Goal: Transaction & Acquisition: Purchase product/service

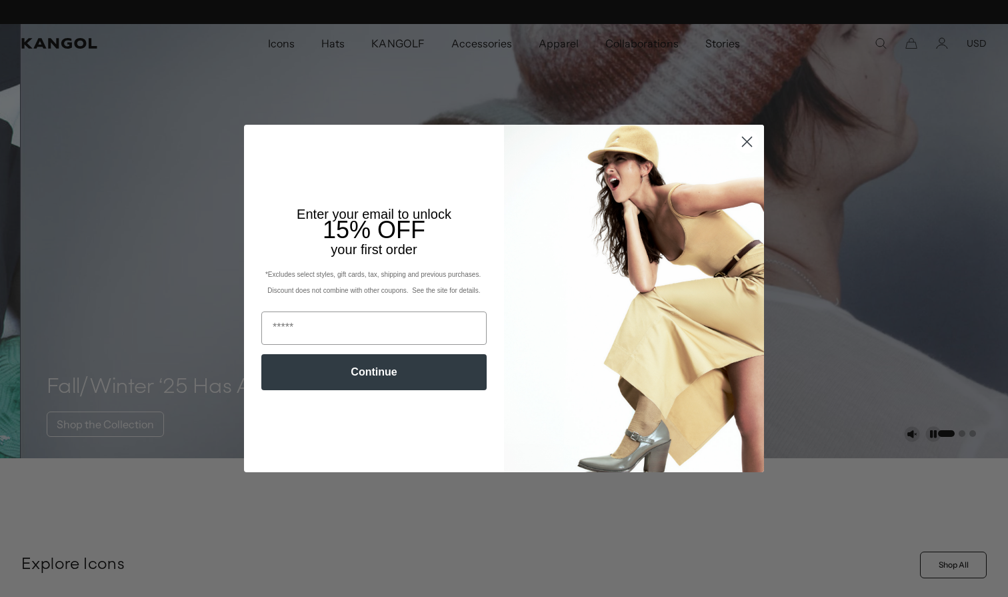
scroll to position [0, 275]
